Goal: Task Accomplishment & Management: Manage account settings

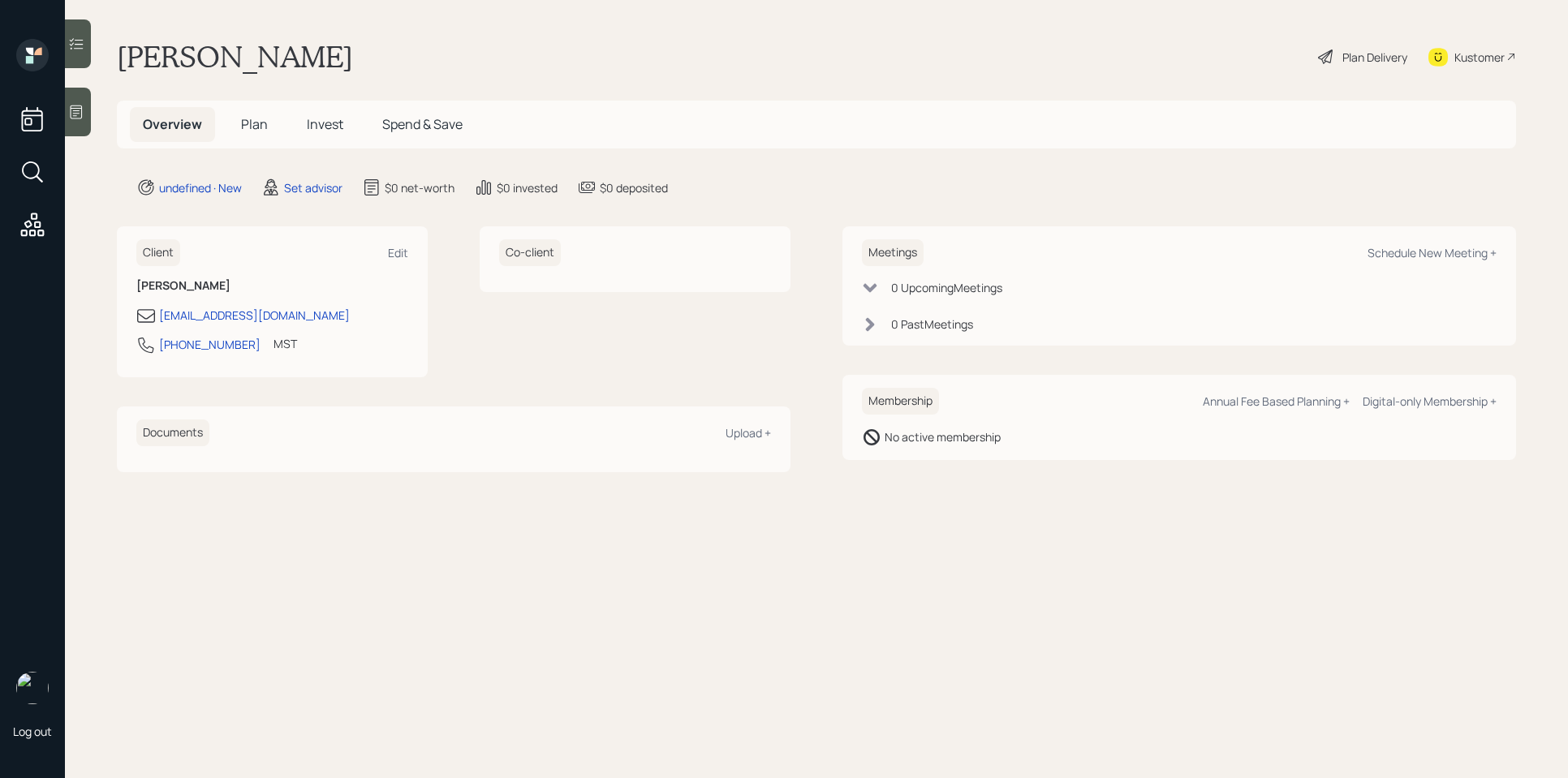
drag, startPoint x: 0, startPoint y: 0, endPoint x: 80, endPoint y: 115, distance: 140.1
click at [80, 115] on icon at bounding box center [76, 112] width 16 height 16
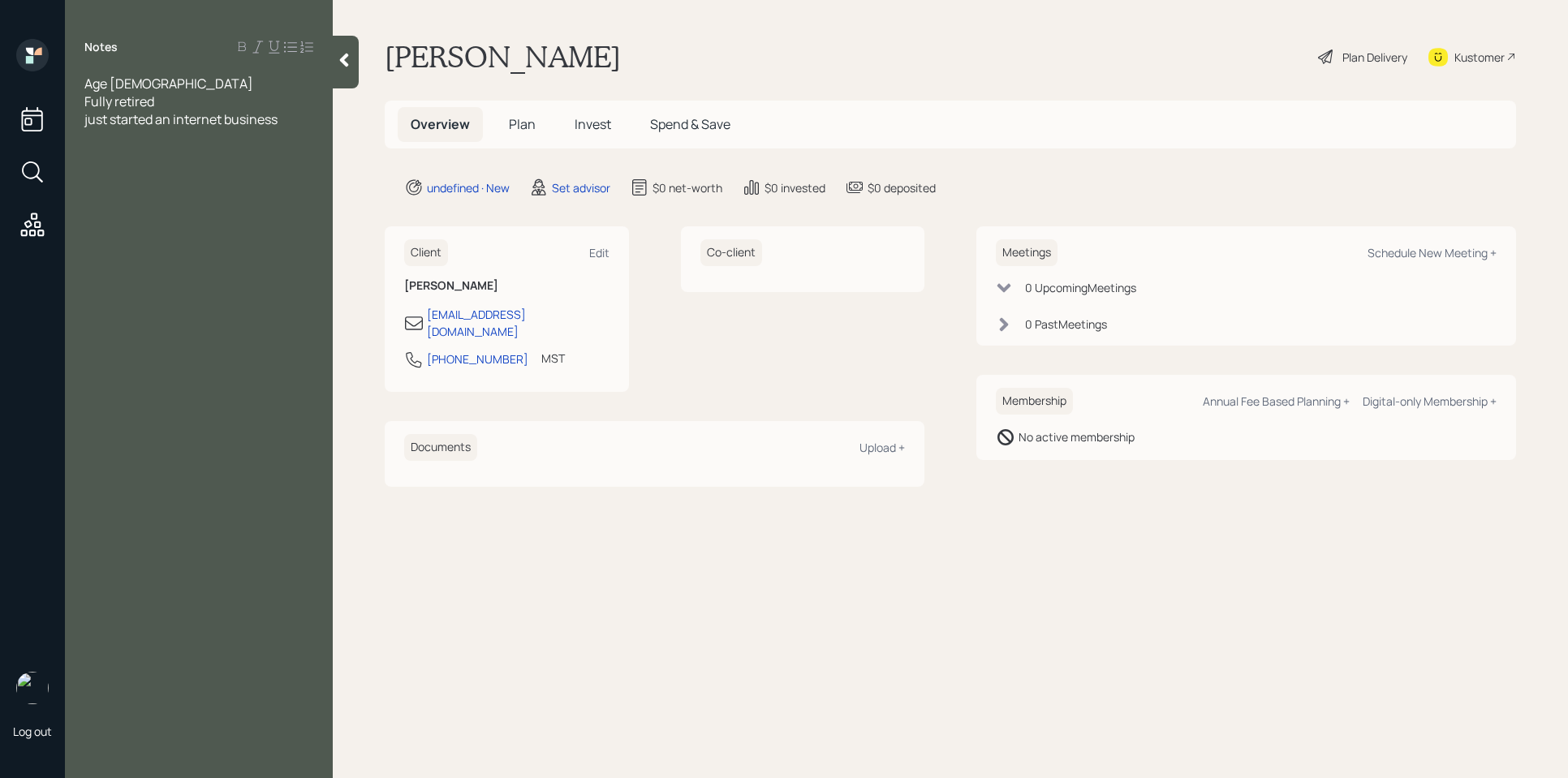
click at [269, 106] on div "Fully retired" at bounding box center [199, 101] width 229 height 18
click at [296, 133] on div "Notes Age [DEMOGRAPHIC_DATA] Fully retired just started an internet business" at bounding box center [199, 399] width 268 height 720
click at [289, 116] on div "just started an internet business" at bounding box center [199, 118] width 229 height 18
click at [198, 139] on div at bounding box center [199, 137] width 229 height 18
click at [256, 199] on div "Husband savings - 23k" at bounding box center [199, 208] width 229 height 18
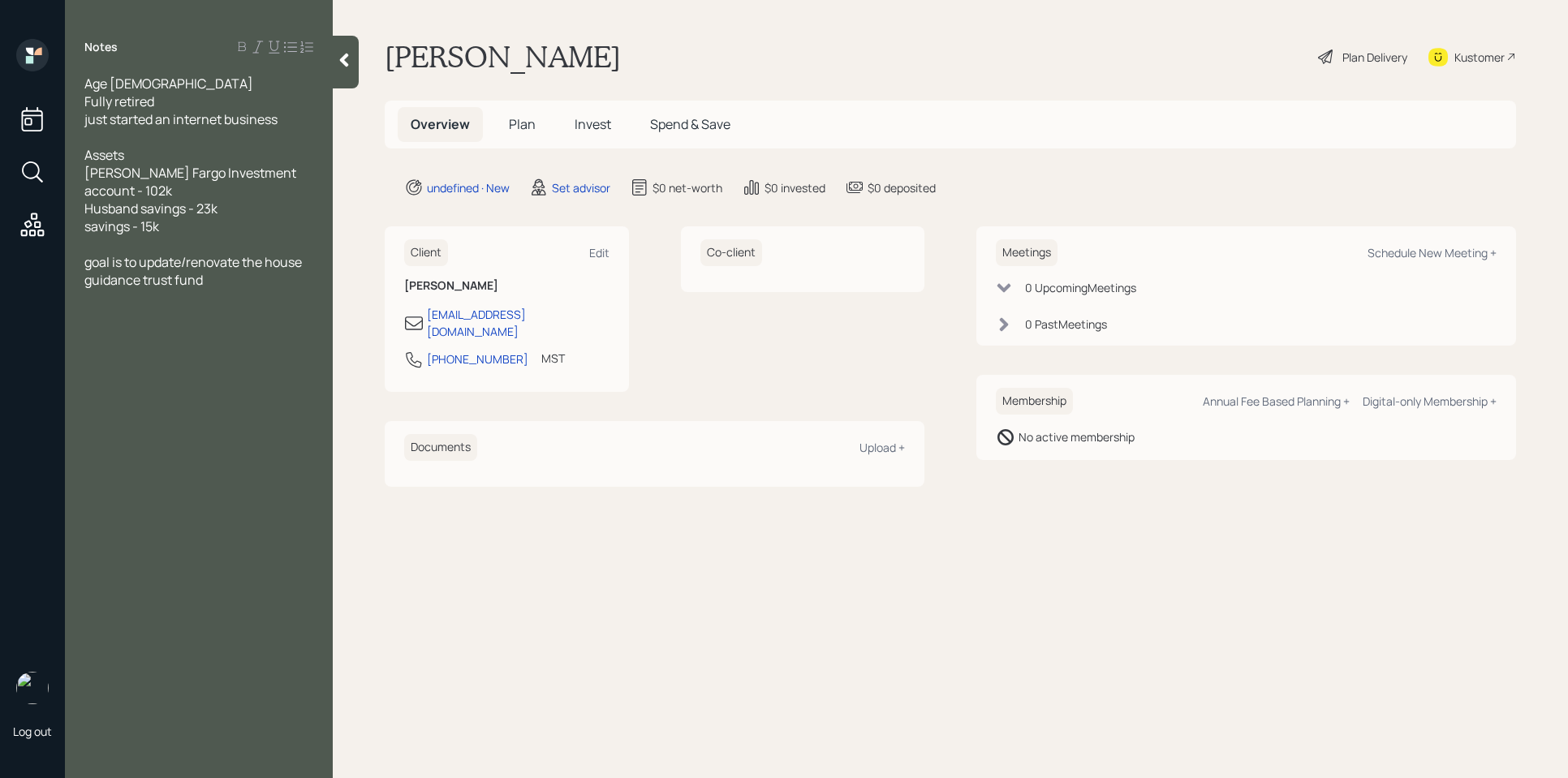
click at [234, 271] on div "guidance trust fund" at bounding box center [199, 279] width 229 height 18
click at [183, 235] on div at bounding box center [199, 243] width 229 height 18
click at [105, 235] on div at bounding box center [199, 243] width 229 height 18
click at [155, 134] on div at bounding box center [199, 137] width 229 height 18
click at [132, 235] on div at bounding box center [199, 243] width 229 height 18
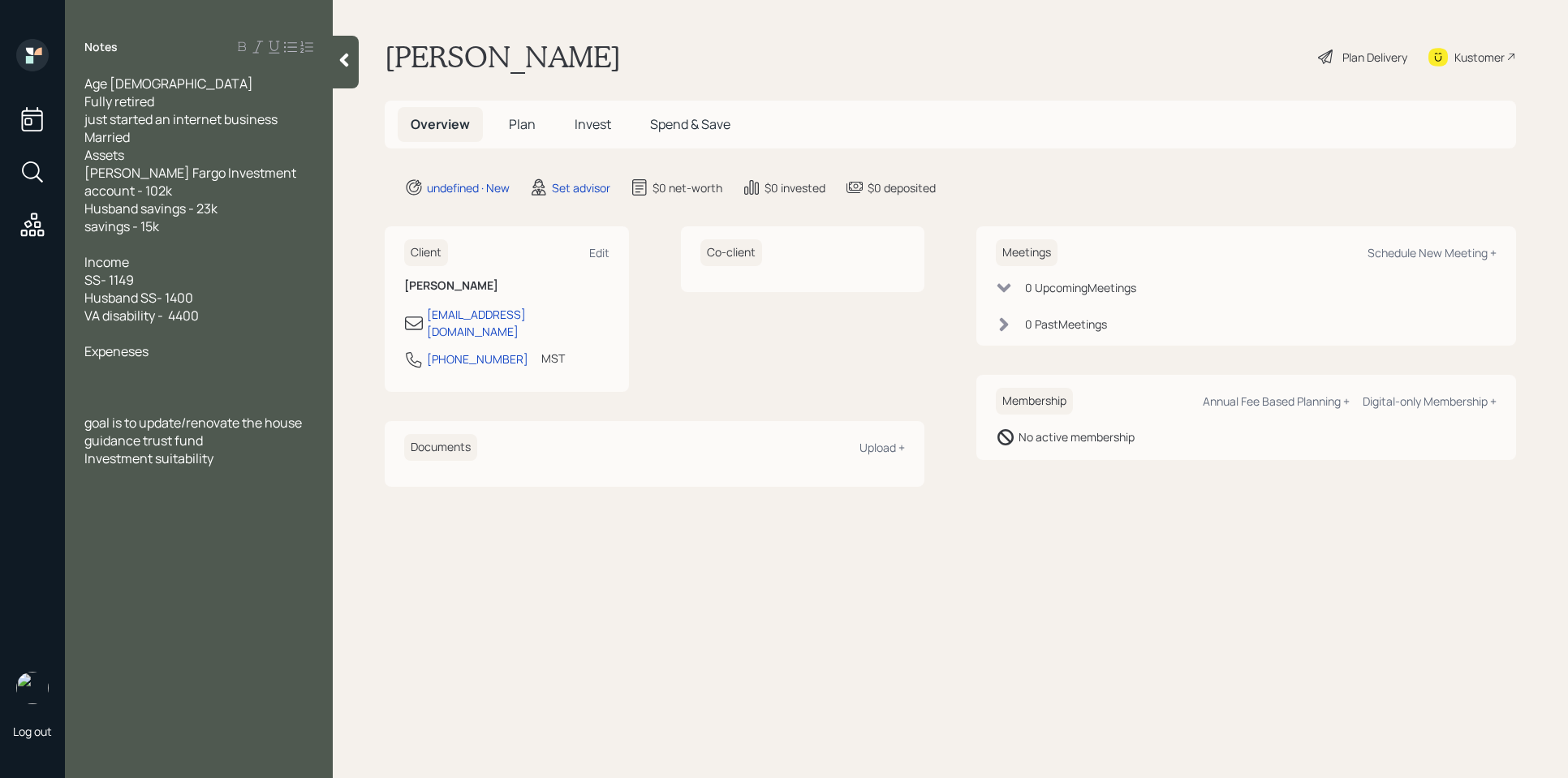
click at [130, 343] on span "Expeneses" at bounding box center [116, 351] width 64 height 18
click at [221, 289] on div "Husband SS- 1400" at bounding box center [199, 297] width 229 height 18
click at [166, 324] on div at bounding box center [199, 333] width 229 height 18
click at [176, 360] on div at bounding box center [199, 369] width 229 height 18
click at [115, 235] on div at bounding box center [199, 243] width 229 height 18
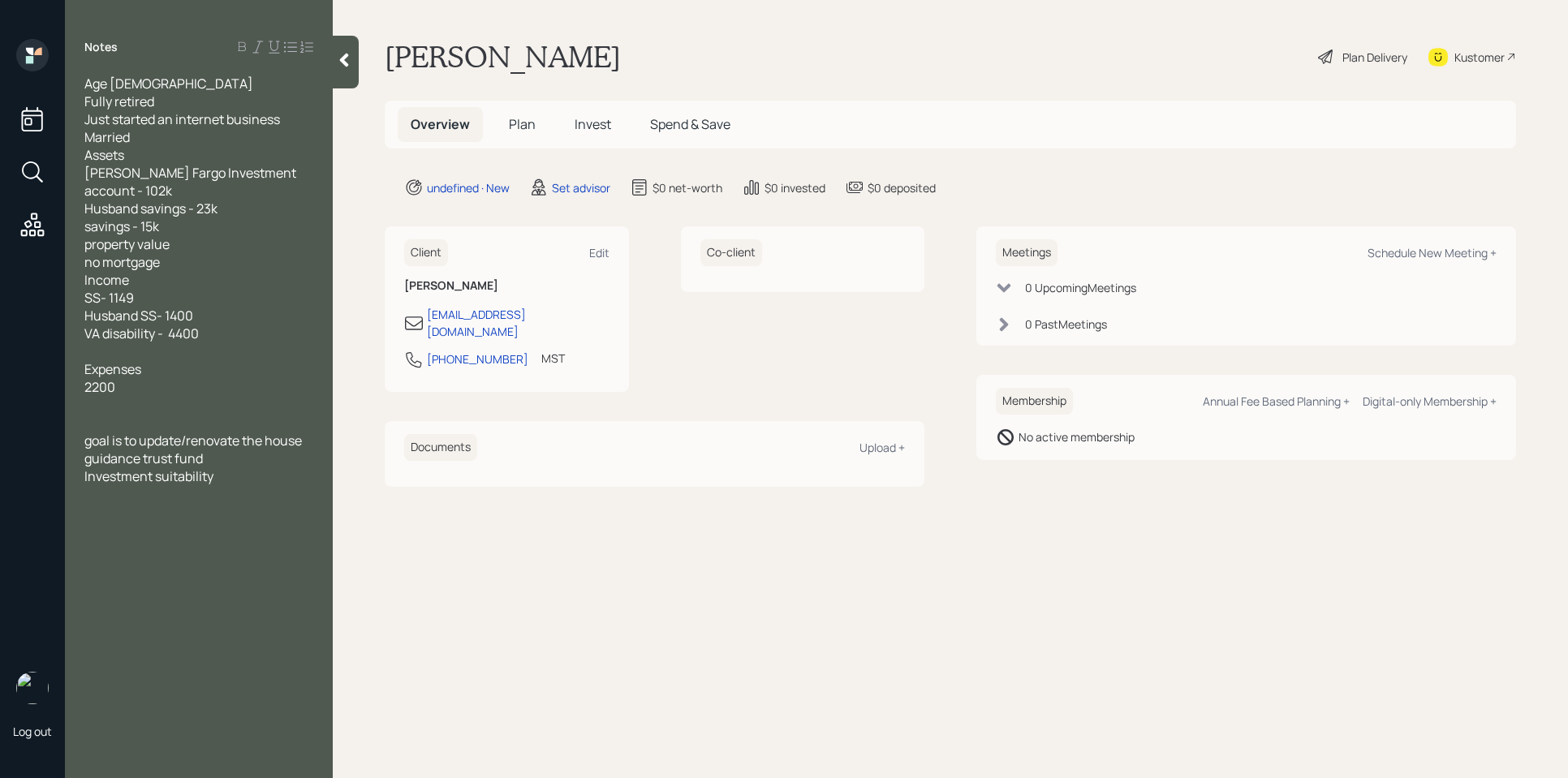
click at [248, 467] on div "Investment suitability" at bounding box center [199, 475] width 229 height 18
click at [153, 378] on div "2200" at bounding box center [199, 386] width 229 height 18
click at [131, 378] on span "2200 a month" at bounding box center [125, 386] width 83 height 18
click at [181, 253] on div "no mortgage" at bounding box center [199, 262] width 229 height 18
click at [254, 517] on div "Notes Age [DEMOGRAPHIC_DATA] Fully retired Just started an internet business Ma…" at bounding box center [199, 399] width 268 height 720
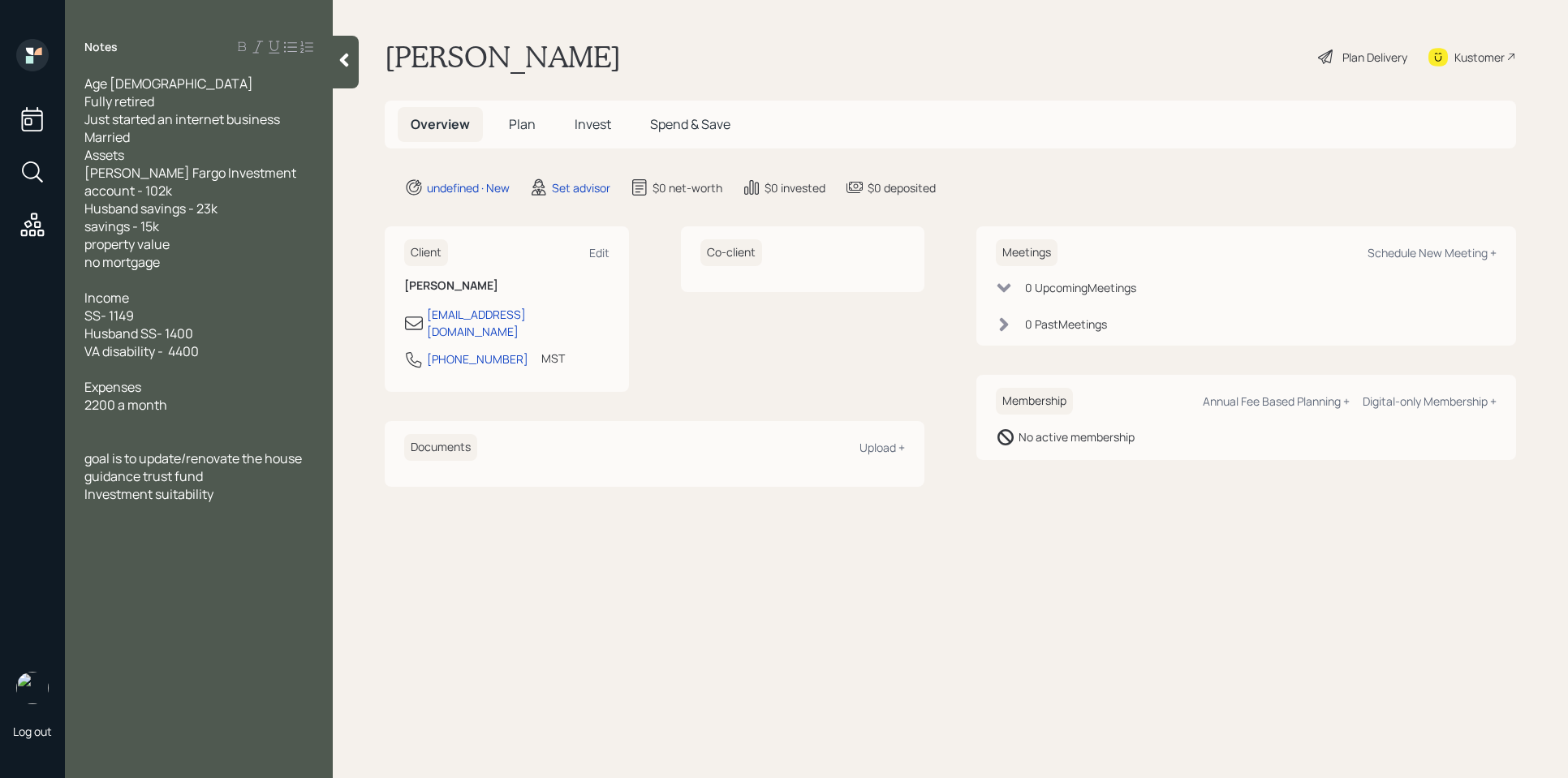
click at [254, 493] on div "Notes Age [DEMOGRAPHIC_DATA] Fully retired Just started an internet business Ma…" at bounding box center [199, 399] width 268 height 720
click at [1465, 255] on div "Schedule New Meeting +" at bounding box center [1432, 253] width 129 height 15
select select "round-[PERSON_NAME]"
